Goal: Task Accomplishment & Management: Manage account settings

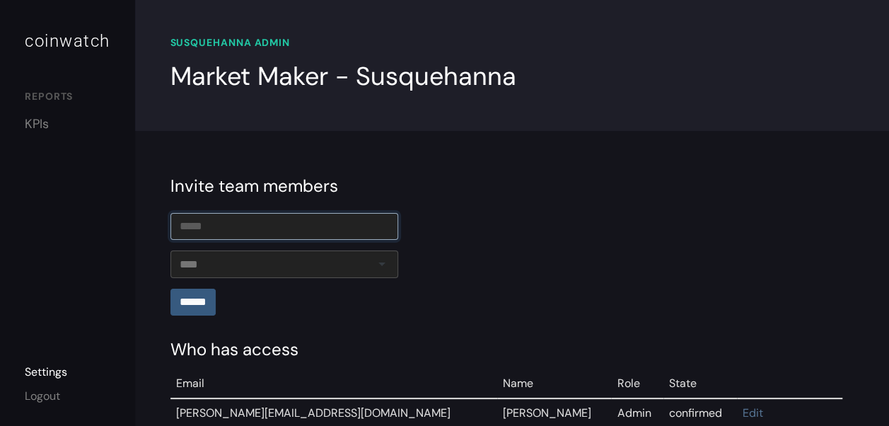
click at [305, 231] on input "email" at bounding box center [284, 226] width 228 height 27
type input "**********"
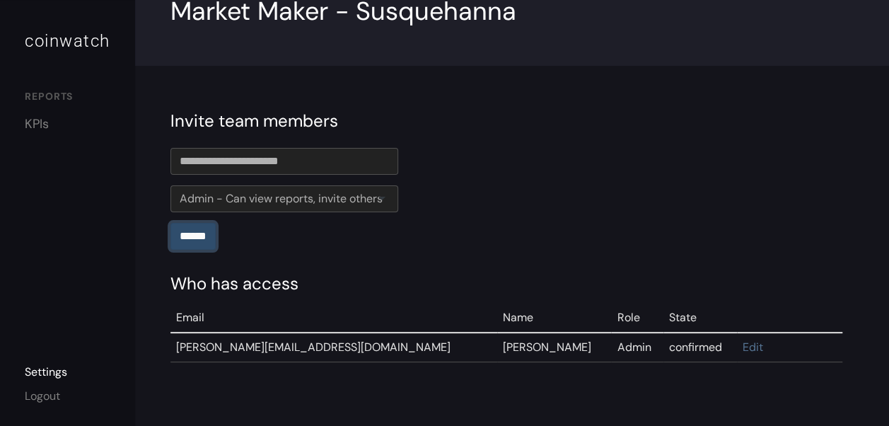
click at [209, 236] on input "******" at bounding box center [192, 236] width 45 height 27
